Goal: Task Accomplishment & Management: Use online tool/utility

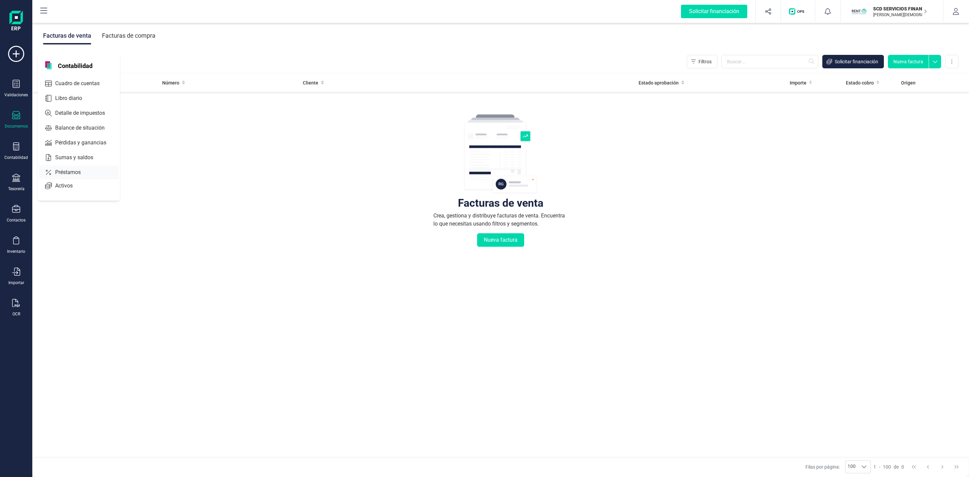
click at [71, 172] on span "Préstamos" at bounding box center [72, 172] width 40 height 8
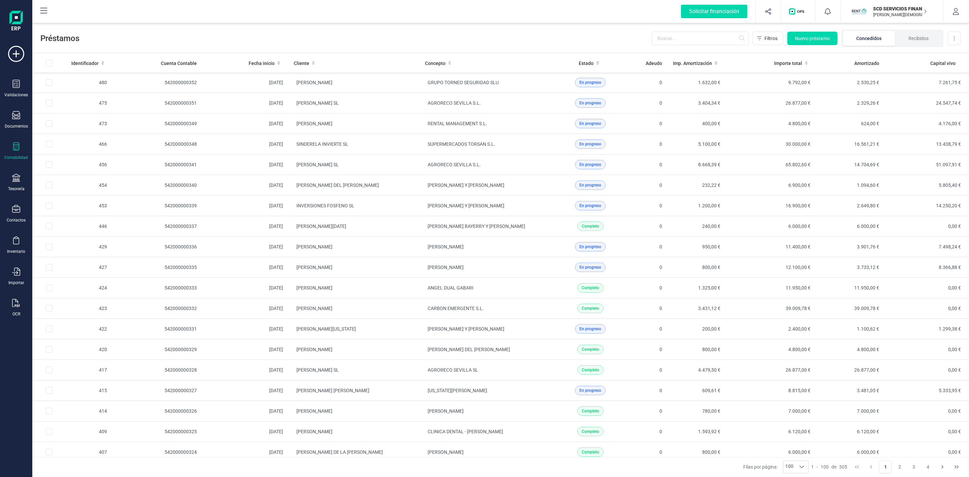
click at [485, 37] on span "Préstamos" at bounding box center [345, 38] width 611 height 11
click at [912, 41] on li "Recibidos" at bounding box center [918, 38] width 47 height 15
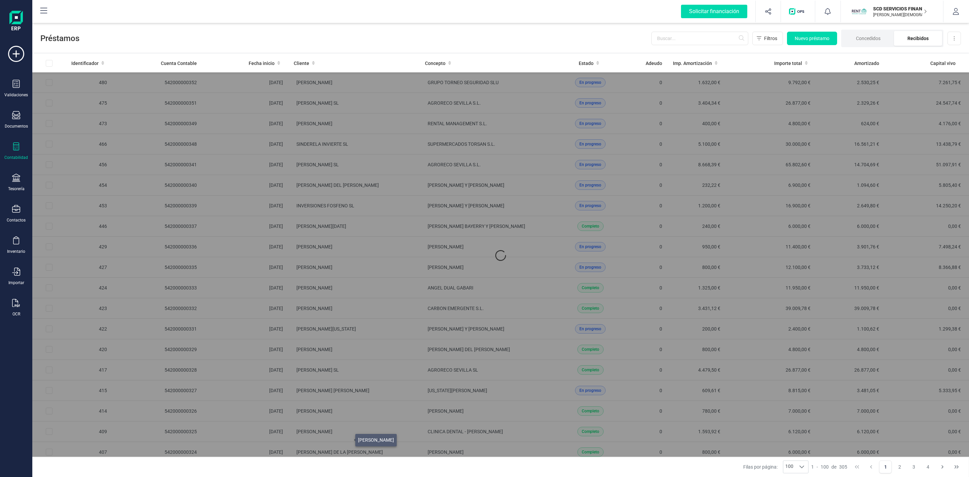
click at [920, 39] on li "Recibidos" at bounding box center [918, 38] width 48 height 15
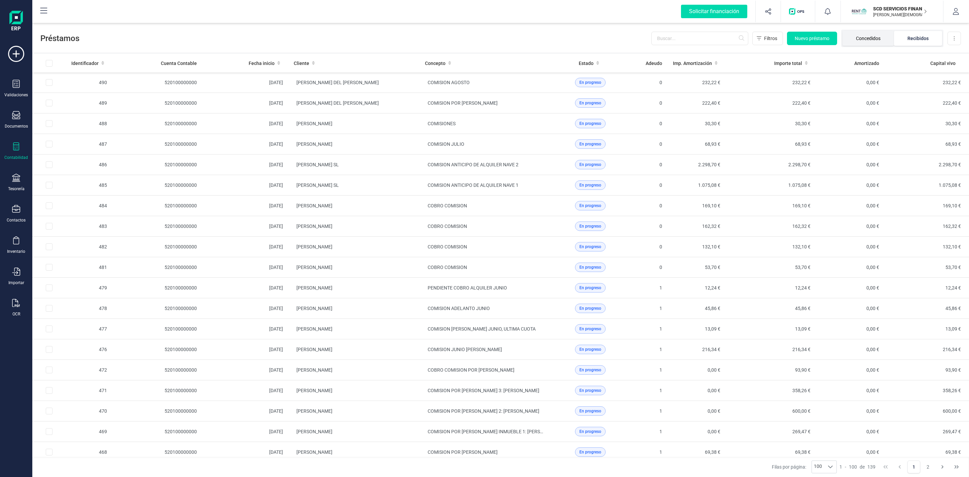
click at [878, 38] on li "Concedidos" at bounding box center [867, 38] width 51 height 15
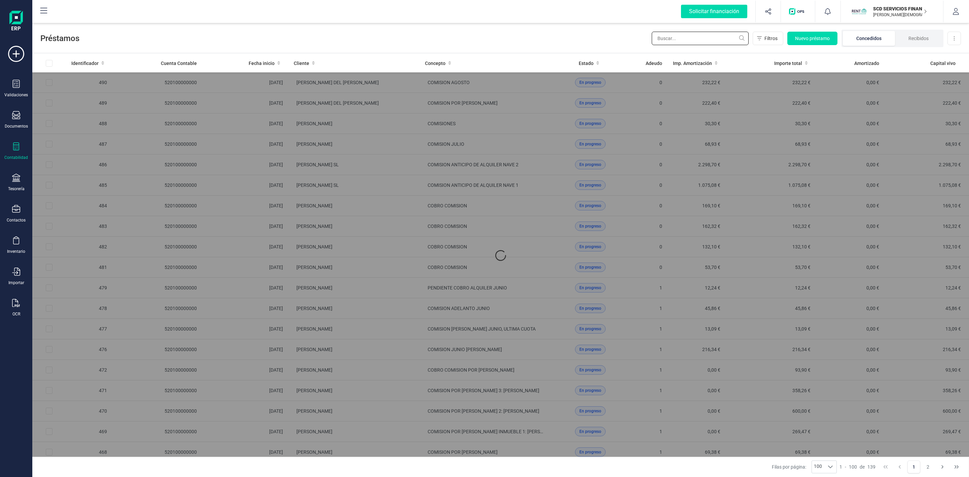
click at [678, 38] on input "text" at bounding box center [699, 38] width 97 height 13
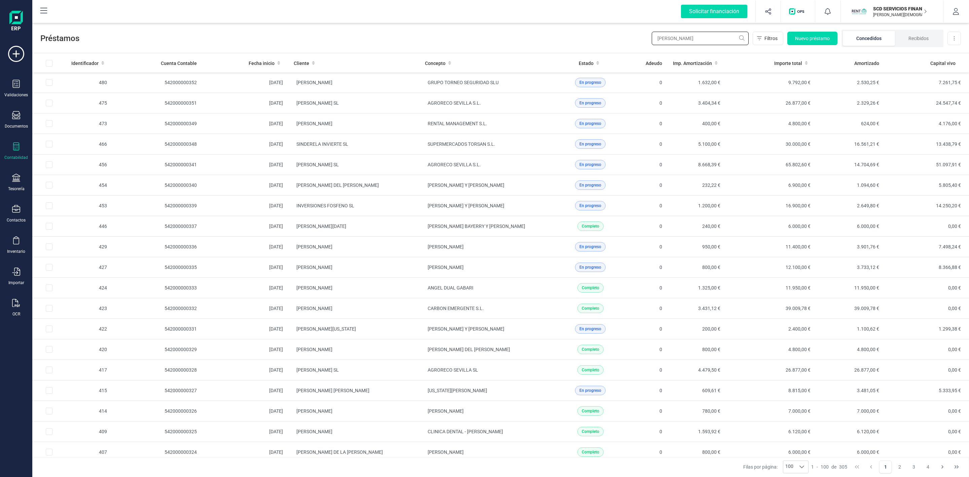
type input "[GEOGRAPHIC_DATA]"
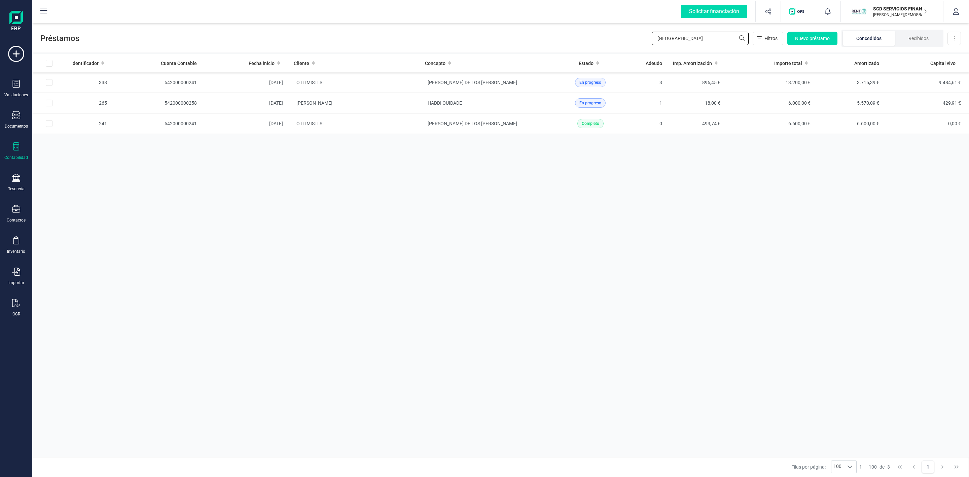
click at [674, 40] on input "[GEOGRAPHIC_DATA]" at bounding box center [699, 38] width 97 height 13
drag, startPoint x: 633, startPoint y: 36, endPoint x: 596, endPoint y: 35, distance: 36.7
click at [614, 37] on div "Préstamos ANGELES Filtros Nuevo préstamo Concedidos Recibidos Descargar Excel" at bounding box center [500, 37] width 936 height 31
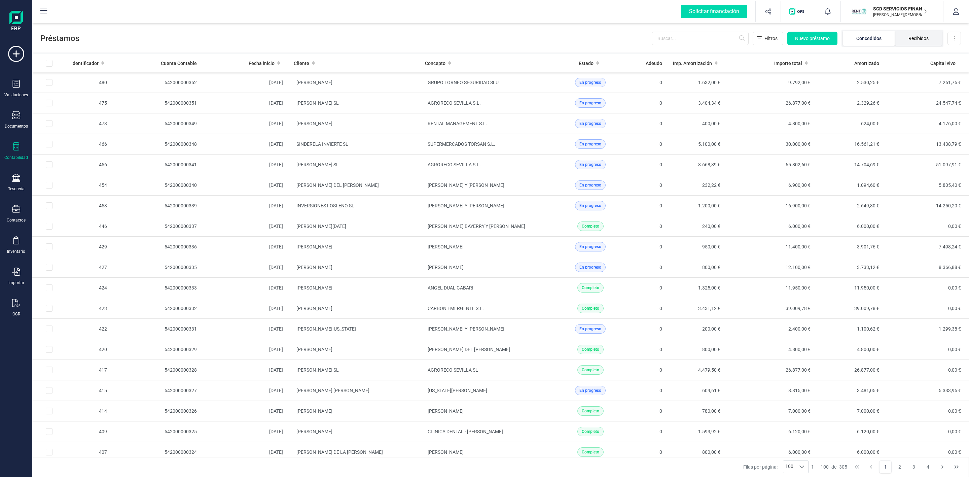
click at [922, 39] on li "Recibidos" at bounding box center [918, 38] width 47 height 15
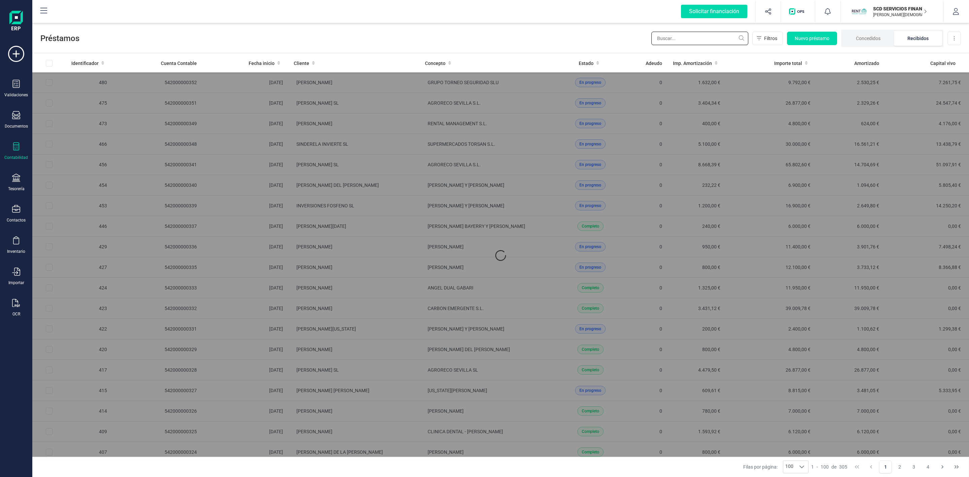
click at [710, 38] on input "text" at bounding box center [699, 38] width 97 height 13
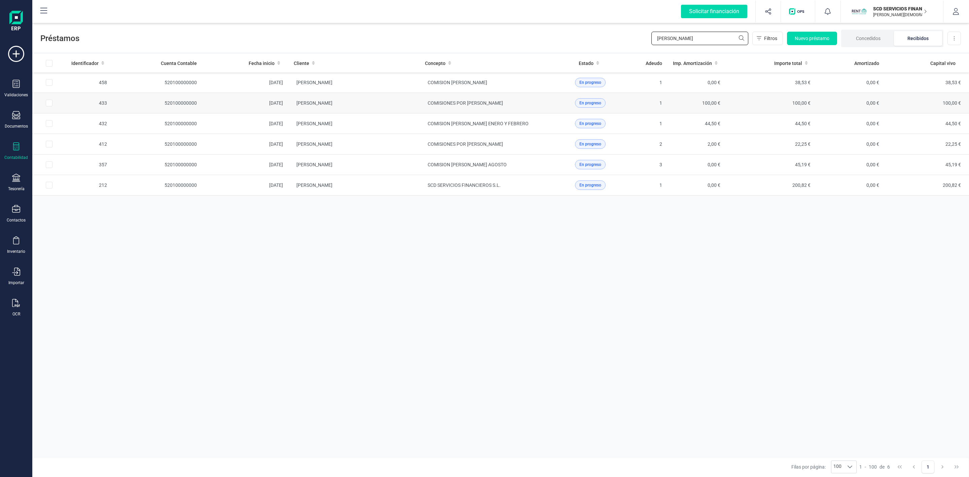
type input "[PERSON_NAME]"
click at [49, 105] on input "Row Selected d69bac87-7c36-42cf-aeb5-9673346ca546" at bounding box center [49, 103] width 7 height 7
checkbox input "true"
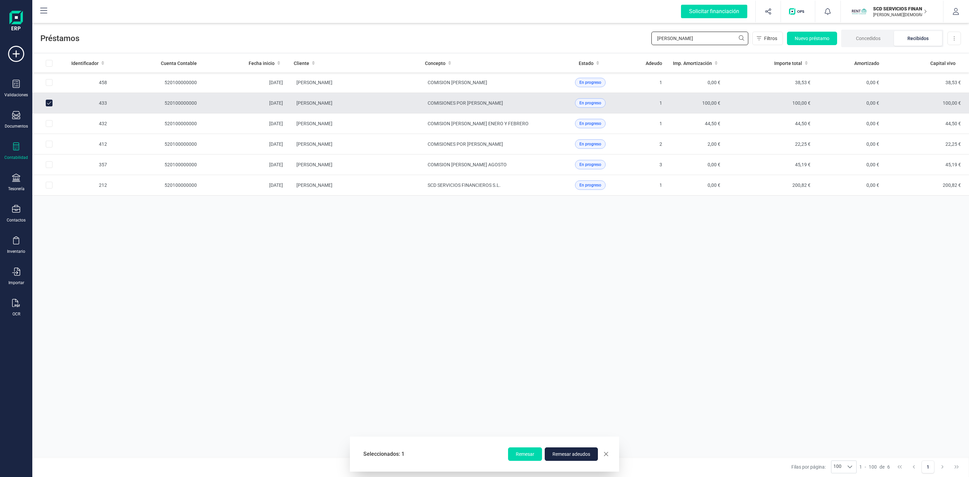
drag, startPoint x: 612, startPoint y: 35, endPoint x: 602, endPoint y: 35, distance: 10.8
click at [607, 35] on div "Préstamos [PERSON_NAME] Nuevo préstamo Concedidos Recibidos Descargar Excel" at bounding box center [500, 37] width 936 height 31
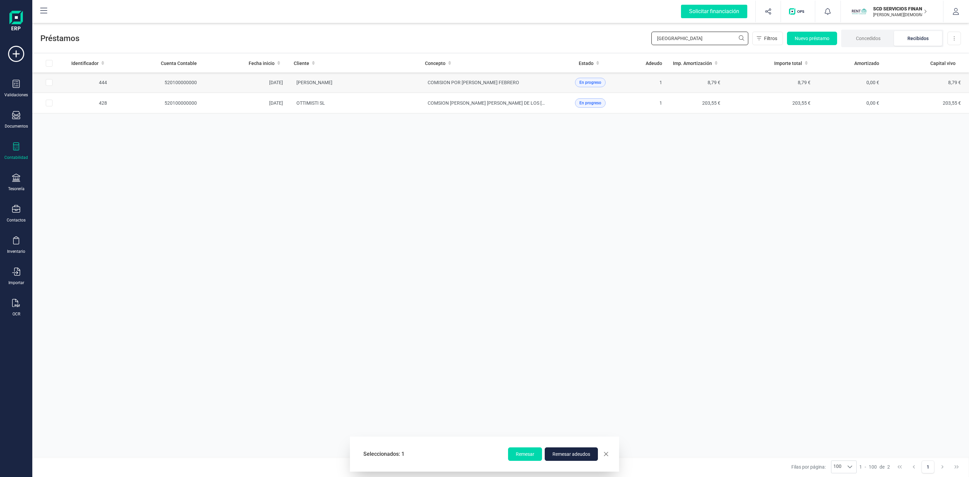
type input "[GEOGRAPHIC_DATA]"
click at [50, 83] on input "Row Selected c71461ae-8e38-4fda-ae78-5604d05aec78" at bounding box center [49, 82] width 7 height 7
checkbox input "true"
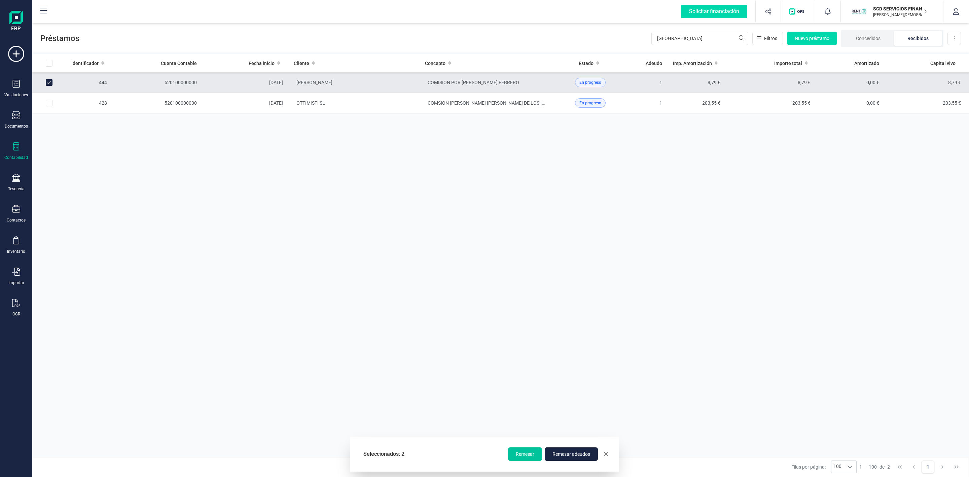
click at [530, 453] on span "Remesar" at bounding box center [525, 453] width 18 height 7
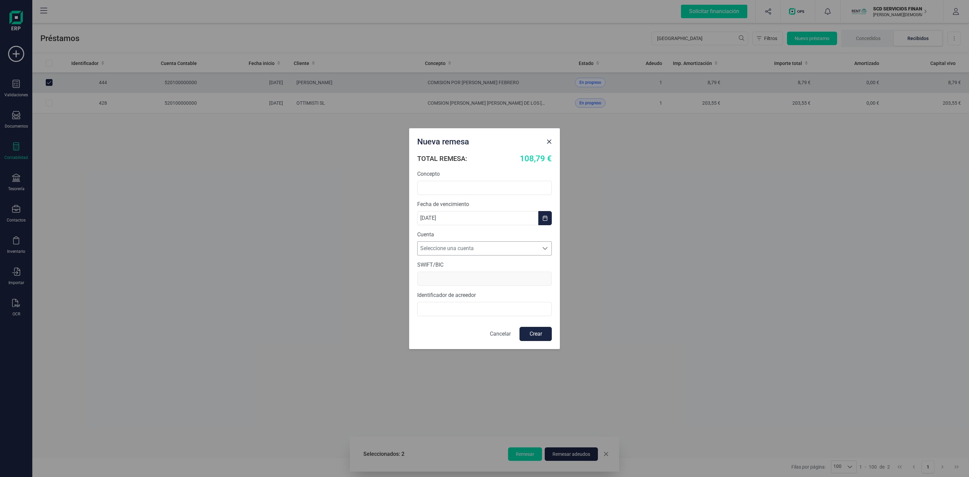
click at [459, 252] on span "Seleccione una cuenta" at bounding box center [477, 247] width 121 height 13
click at [461, 265] on li "[FINANCIAL_ID]" at bounding box center [484, 264] width 135 height 13
type input "[SWIFT_CODE]"
click at [420, 308] on input "B72840242" at bounding box center [484, 309] width 135 height 14
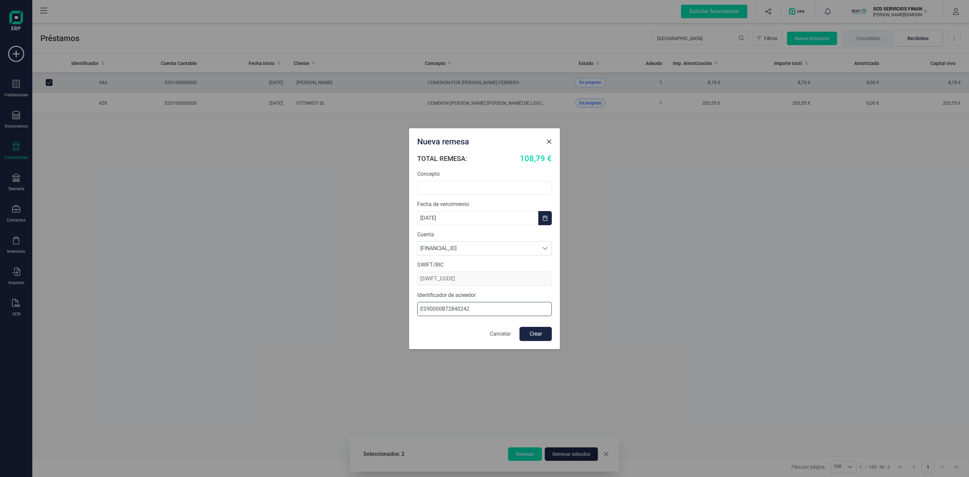
type input "ES90000B72840242"
click at [455, 194] on form "TOTAL REMESA: 108,79 € Concepto Fecha de vencimiento [DATE] Cuenta Seleccione u…" at bounding box center [484, 246] width 135 height 188
click at [455, 192] on input "text" at bounding box center [484, 188] width 135 height 14
type input "c"
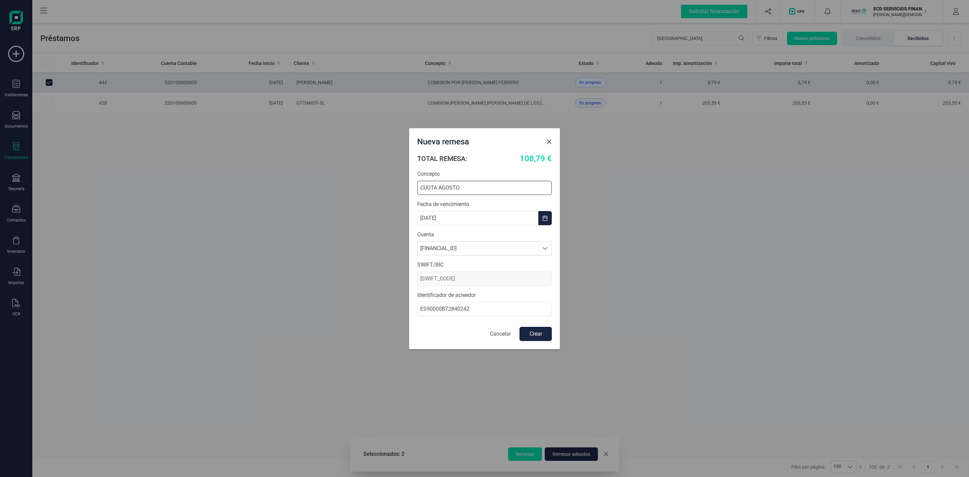
type input "CUOTA AGOSTO"
click at [536, 328] on button "Crear" at bounding box center [535, 334] width 32 height 14
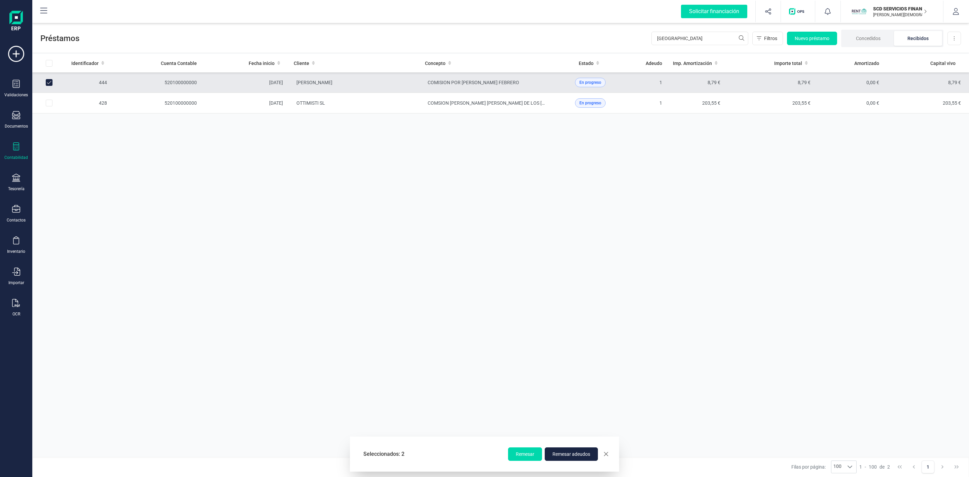
checkbox input "false"
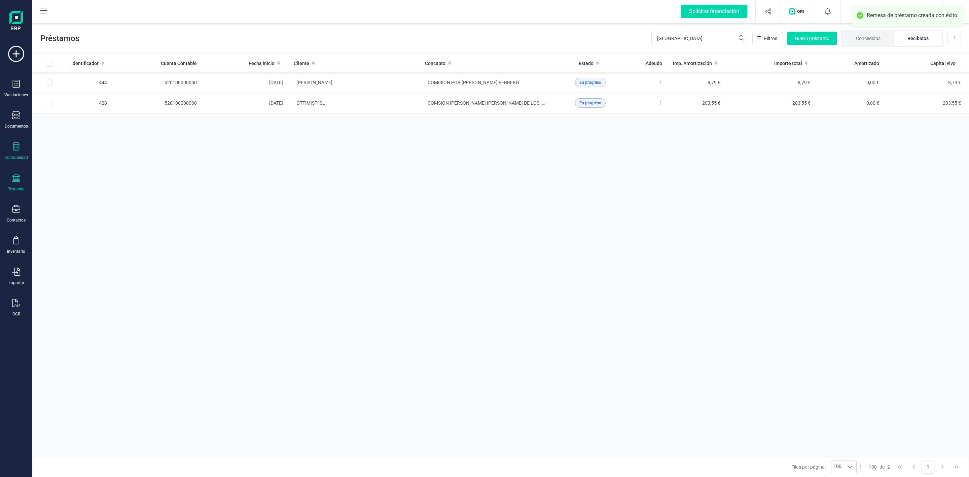
click at [12, 175] on icon at bounding box center [16, 178] width 8 height 8
click at [73, 163] on span "Remesas" at bounding box center [70, 159] width 37 height 8
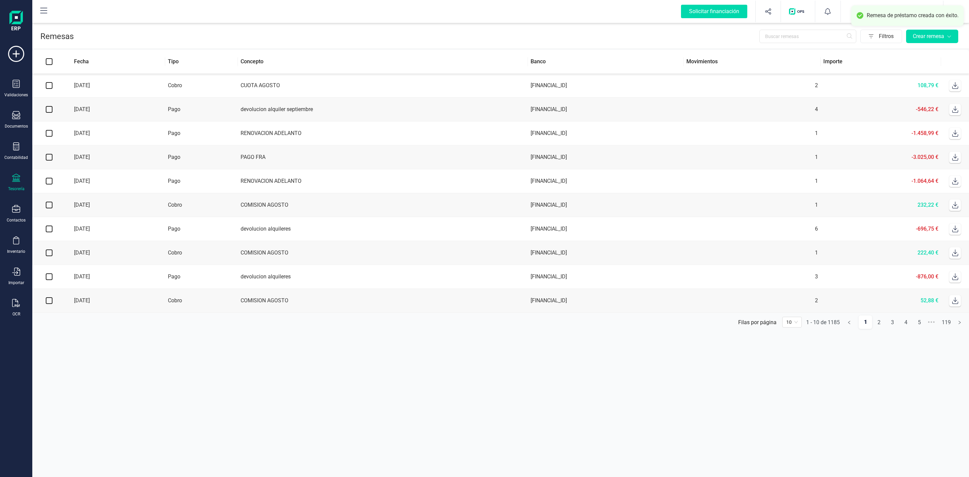
click at [956, 87] on icon at bounding box center [954, 85] width 7 height 7
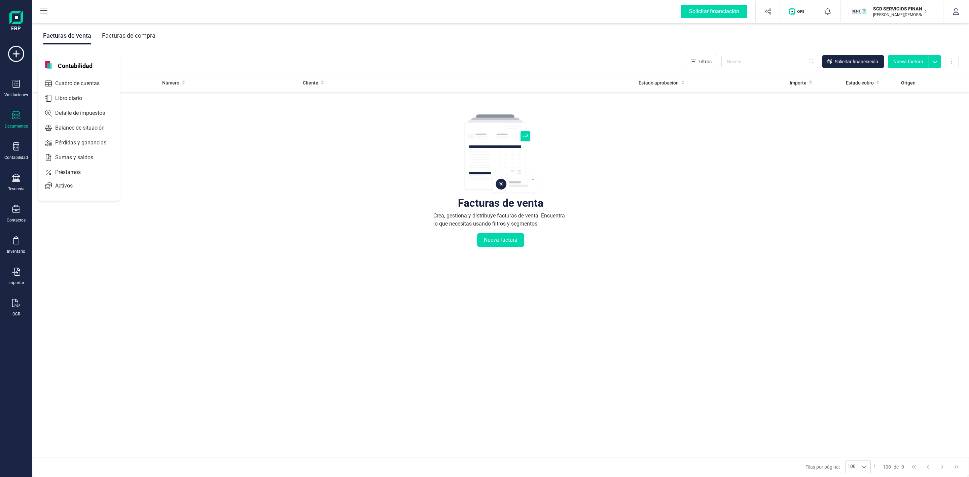
drag, startPoint x: 0, startPoint y: 0, endPoint x: 56, endPoint y: 173, distance: 181.3
click at [53, 175] on div "Préstamos" at bounding box center [78, 171] width 79 height 13
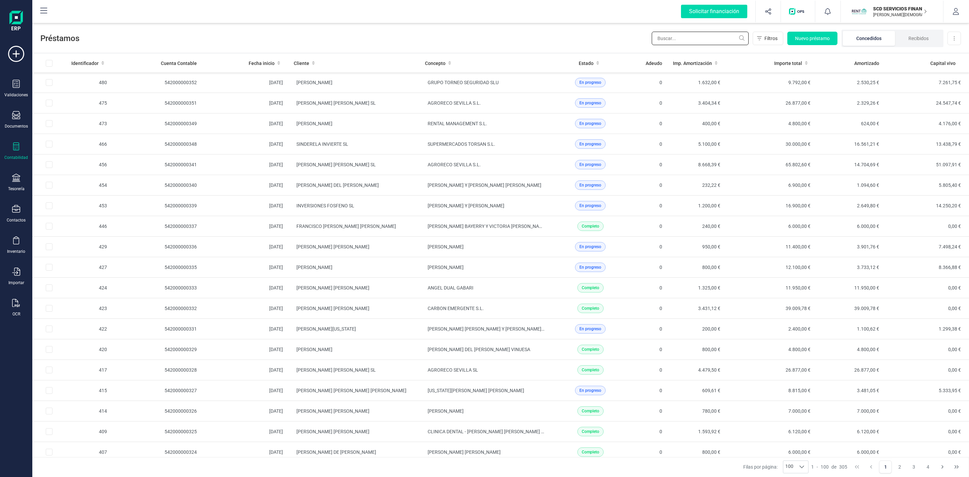
click at [714, 37] on input "text" at bounding box center [699, 38] width 97 height 13
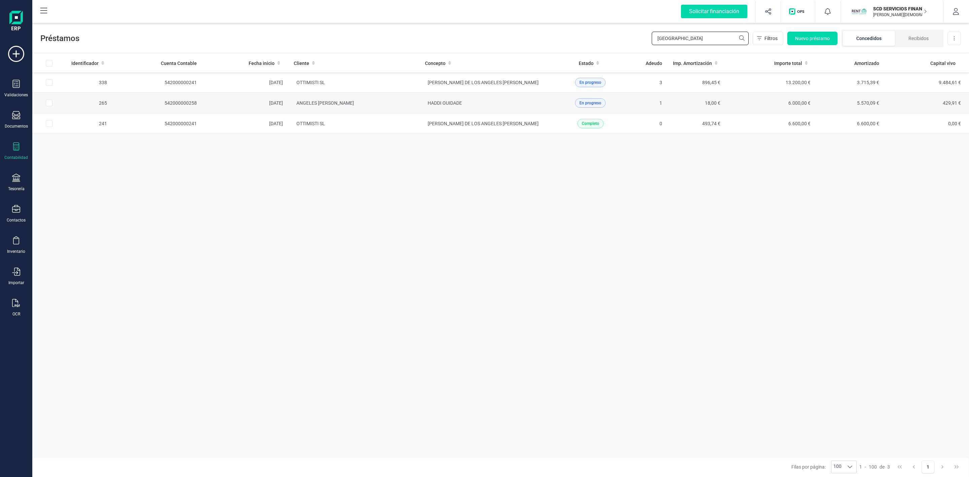
type input "[GEOGRAPHIC_DATA]"
click at [374, 103] on td "[PERSON_NAME]" at bounding box center [353, 103] width 131 height 21
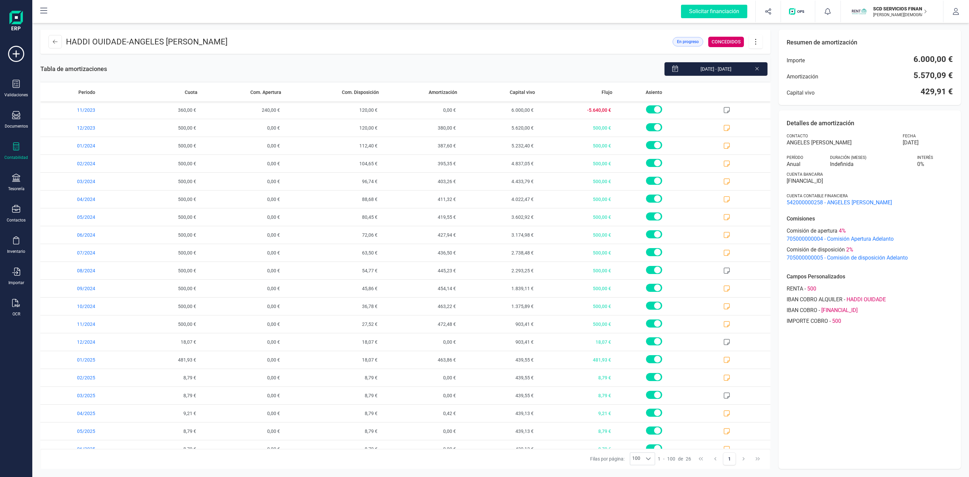
scroll to position [120, 0]
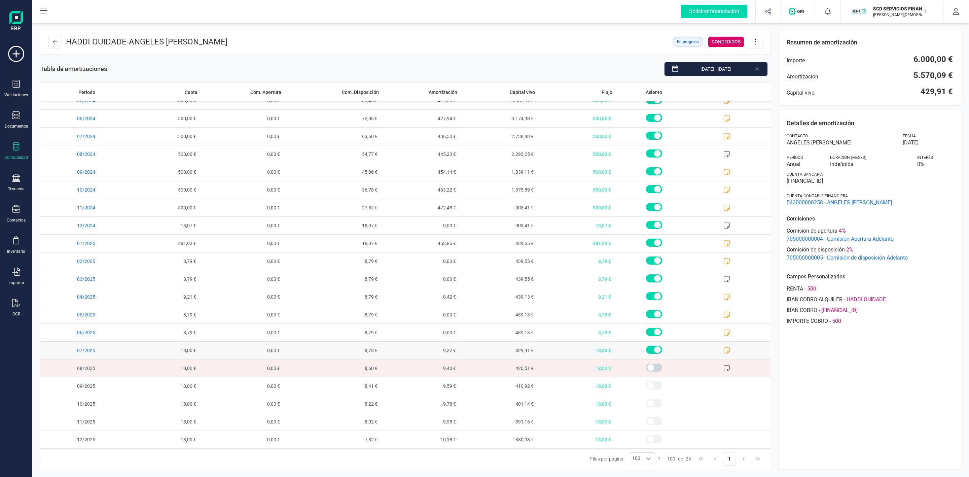
click at [723, 348] on span at bounding box center [732, 349] width 78 height 17
click at [724, 348] on icon at bounding box center [727, 350] width 6 height 6
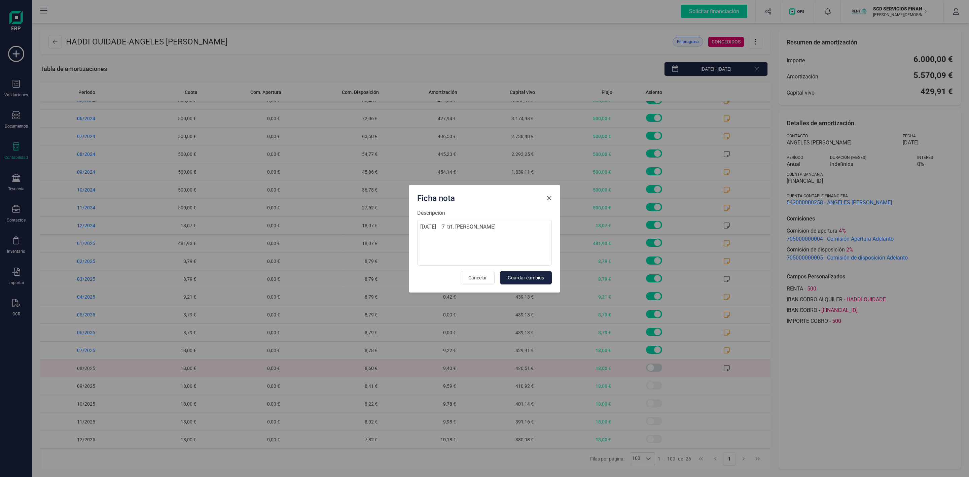
click at [551, 195] on span "Close" at bounding box center [548, 197] width 5 height 5
